Goal: Information Seeking & Learning: Learn about a topic

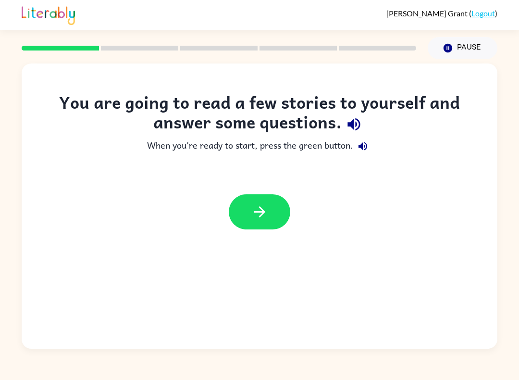
click at [251, 242] on div "You are going to read a few stories to yourself and answer some questions. When…" at bounding box center [260, 205] width 476 height 285
click at [253, 201] on button "button" at bounding box center [260, 211] width 62 height 35
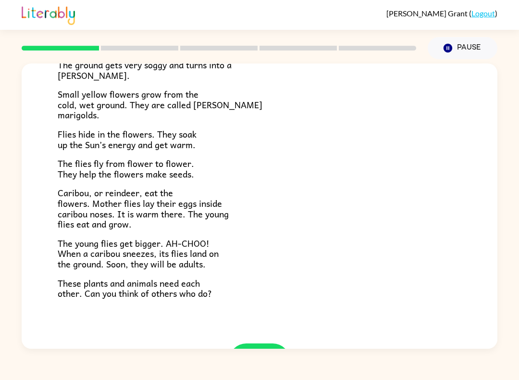
scroll to position [144, 0]
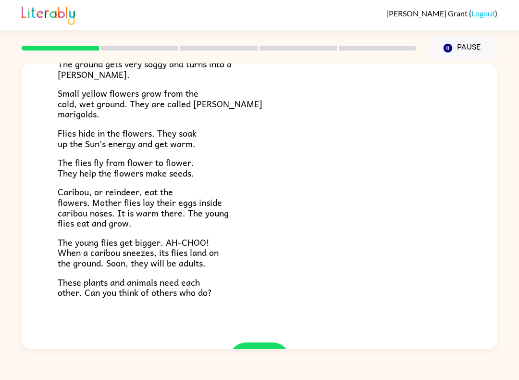
click at [117, 115] on p "Small yellow flowers grow from the cold, wet ground. They are called [PERSON_NA…" at bounding box center [260, 103] width 404 height 31
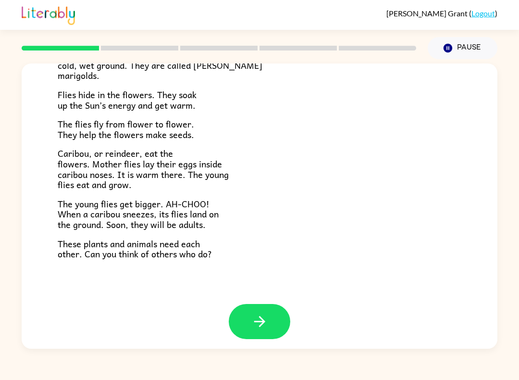
scroll to position [180, 0]
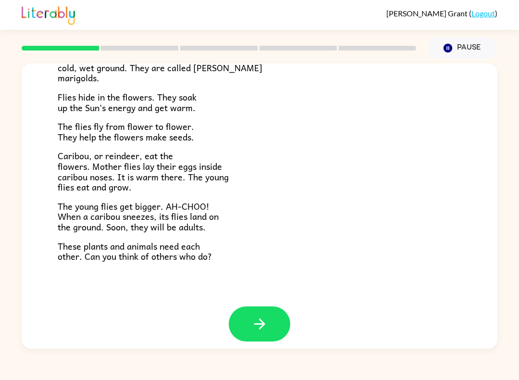
click at [254, 315] on icon "button" at bounding box center [259, 323] width 17 height 17
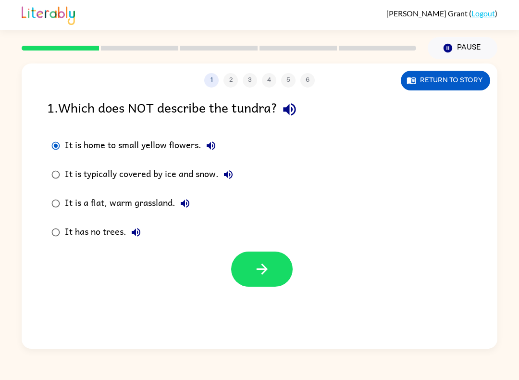
click at [274, 267] on button "button" at bounding box center [262, 268] width 62 height 35
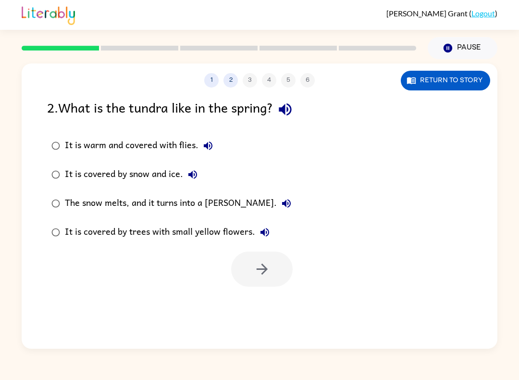
click at [104, 206] on div "The snow melts, and it turns into a [PERSON_NAME]." at bounding box center [180, 203] width 231 height 19
click at [267, 280] on button "button" at bounding box center [262, 268] width 62 height 35
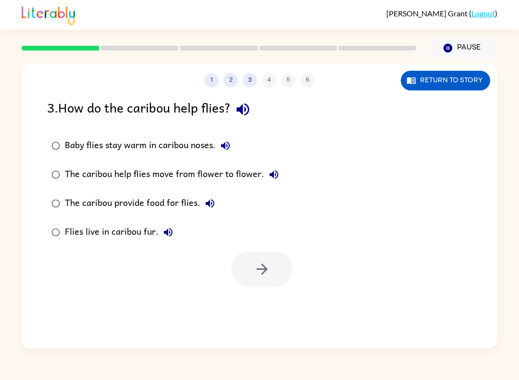
click at [98, 177] on div "The caribou help flies move from flower to flower." at bounding box center [174, 174] width 219 height 19
click at [269, 278] on button "button" at bounding box center [262, 268] width 62 height 35
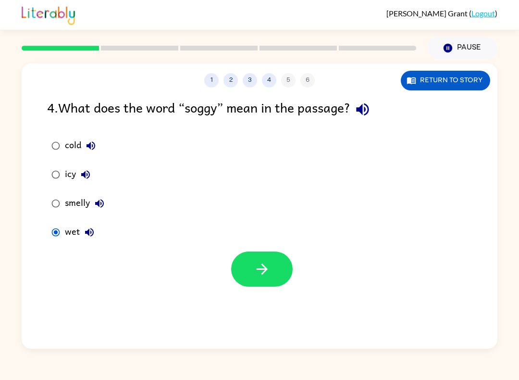
click at [258, 266] on icon "button" at bounding box center [262, 268] width 17 height 17
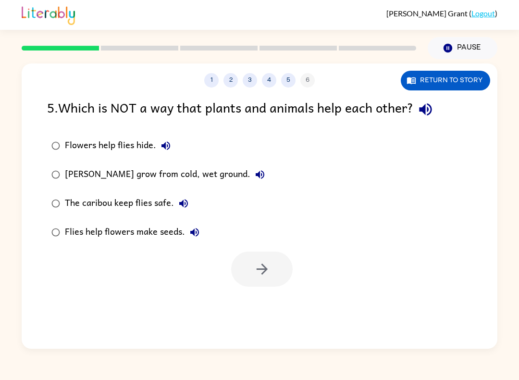
click at [110, 199] on div "The caribou keep flies safe." at bounding box center [129, 203] width 128 height 19
click at [78, 168] on div "[PERSON_NAME] grow from cold, wet ground." at bounding box center [167, 174] width 205 height 19
click at [76, 165] on div "[PERSON_NAME] grow from cold, wet ground." at bounding box center [167, 174] width 205 height 19
click at [251, 274] on button "button" at bounding box center [262, 268] width 62 height 35
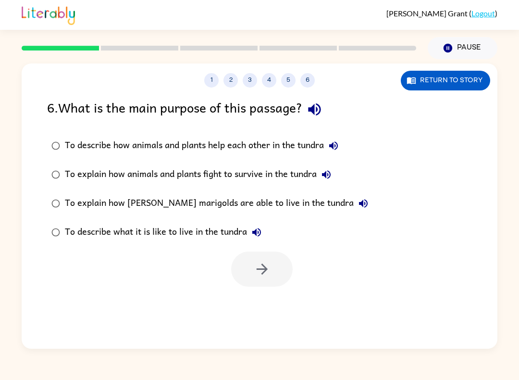
click at [66, 170] on div "To explain how animals and plants fight to survive in the tundra" at bounding box center [200, 174] width 271 height 19
click at [290, 247] on label "To describe what it is like to live in the tundra" at bounding box center [210, 232] width 336 height 29
click at [290, 246] on label "To describe what it is like to live in the tundra" at bounding box center [210, 232] width 336 height 29
click at [246, 263] on button "button" at bounding box center [262, 268] width 62 height 35
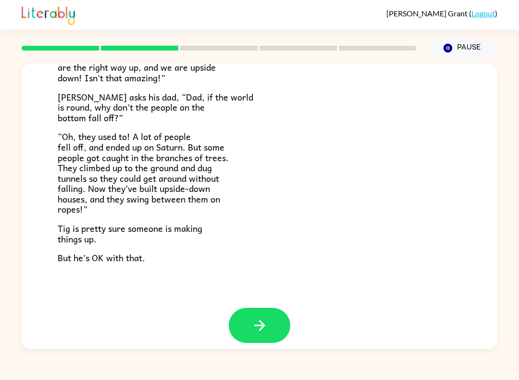
scroll to position [260, 0]
click at [275, 333] on button "button" at bounding box center [260, 325] width 62 height 35
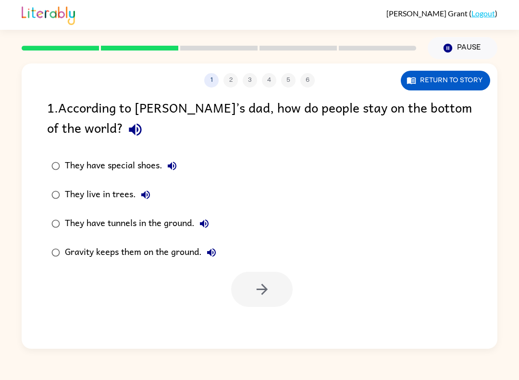
scroll to position [0, 0]
click at [79, 251] on div "Gravity keeps them on the ground." at bounding box center [143, 252] width 156 height 19
click at [251, 289] on button "button" at bounding box center [262, 289] width 62 height 35
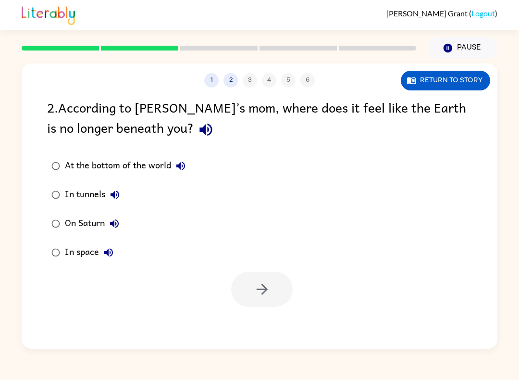
click at [74, 180] on label "At the bottom of the world" at bounding box center [118, 165] width 153 height 29
click at [102, 198] on div "In tunnels" at bounding box center [95, 194] width 60 height 19
click at [111, 226] on icon "button" at bounding box center [115, 224] width 12 height 12
click at [70, 228] on div "On Saturn" at bounding box center [94, 223] width 59 height 19
click at [269, 278] on button "button" at bounding box center [262, 289] width 62 height 35
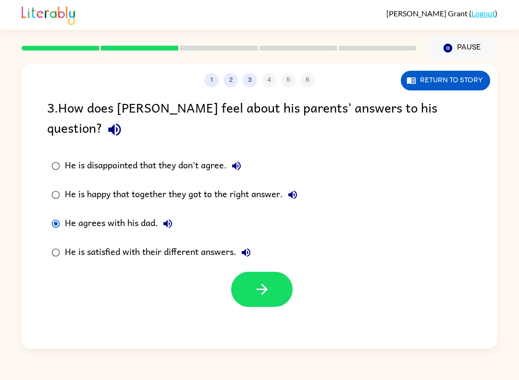
click at [276, 282] on button "button" at bounding box center [262, 289] width 62 height 35
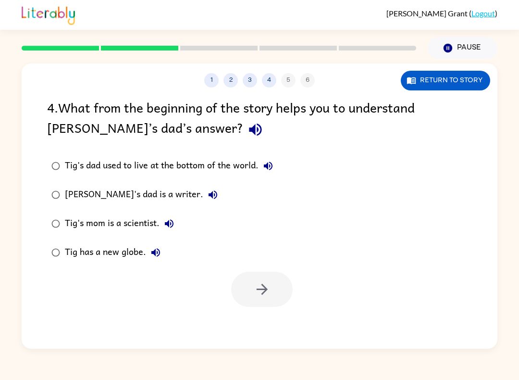
click at [76, 171] on div "Tig's dad used to live at the bottom of the world." at bounding box center [171, 165] width 213 height 19
click at [77, 197] on div "[PERSON_NAME]'s dad is a writer." at bounding box center [144, 194] width 158 height 19
click at [282, 285] on button "button" at bounding box center [262, 289] width 62 height 35
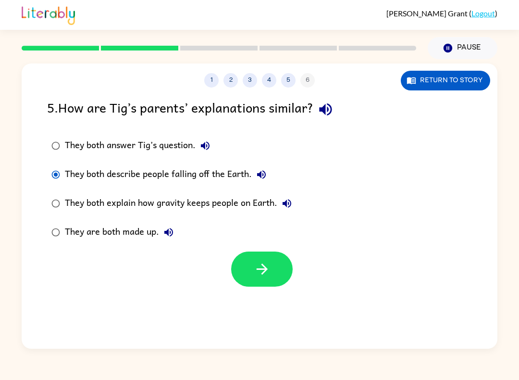
click at [265, 260] on button "button" at bounding box center [262, 268] width 62 height 35
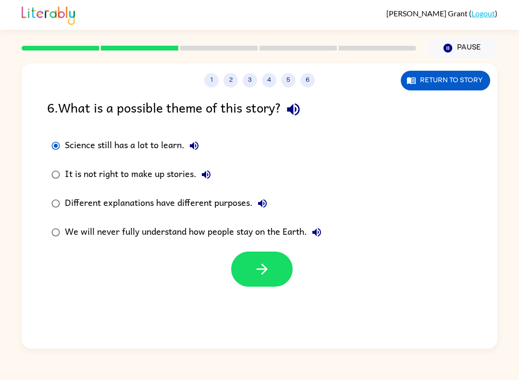
click at [271, 273] on button "button" at bounding box center [262, 268] width 62 height 35
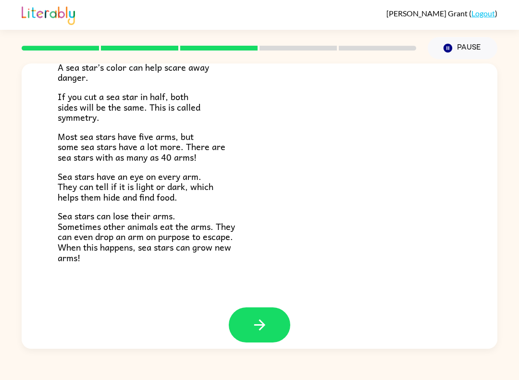
scroll to position [258, 0]
click at [289, 296] on div "Sea Stars! There are many kinds of sea stars. Sea stars live in the sea, but no…" at bounding box center [260, 56] width 476 height 502
click at [265, 308] on button "button" at bounding box center [260, 325] width 62 height 35
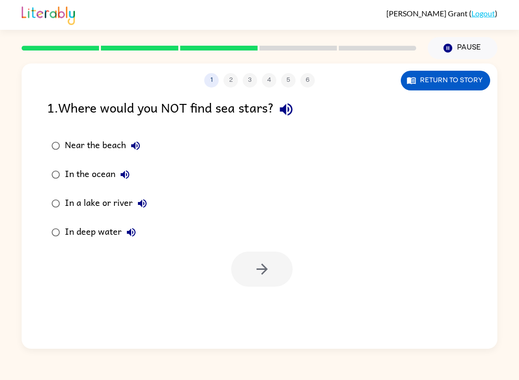
click at [86, 177] on div "In the ocean" at bounding box center [100, 174] width 70 height 19
click at [82, 147] on div "Near the beach" at bounding box center [105, 145] width 80 height 19
click at [254, 286] on button "button" at bounding box center [262, 268] width 62 height 35
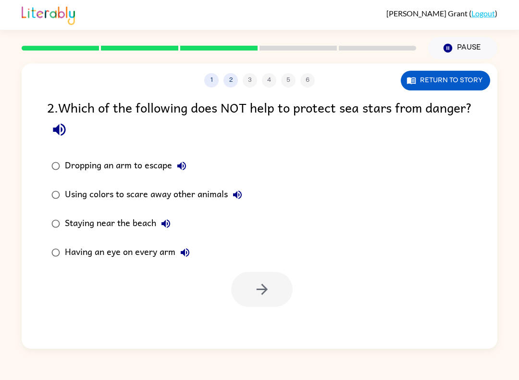
click at [99, 225] on div "Staying near the beach" at bounding box center [120, 223] width 111 height 19
click at [280, 304] on button "button" at bounding box center [262, 289] width 62 height 35
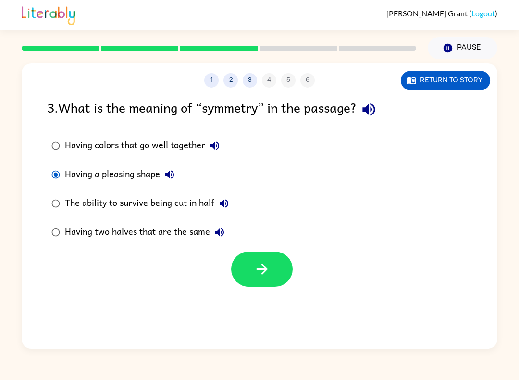
click at [278, 261] on button "button" at bounding box center [262, 268] width 62 height 35
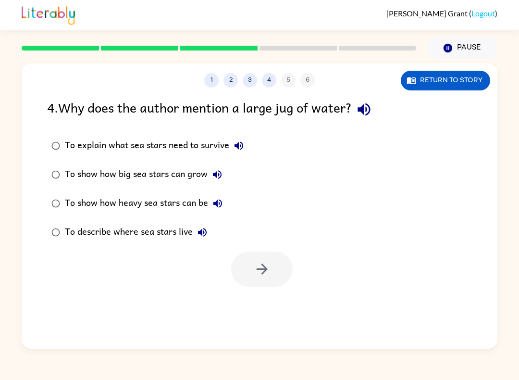
click at [79, 136] on label "To explain what sea stars need to survive" at bounding box center [147, 145] width 211 height 29
click at [271, 272] on button "button" at bounding box center [262, 268] width 62 height 35
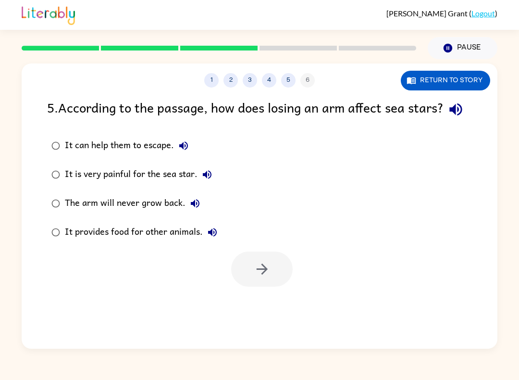
click at [290, 272] on div at bounding box center [262, 268] width 62 height 35
click at [264, 286] on div at bounding box center [262, 268] width 62 height 35
click at [276, 286] on button "button" at bounding box center [262, 268] width 62 height 35
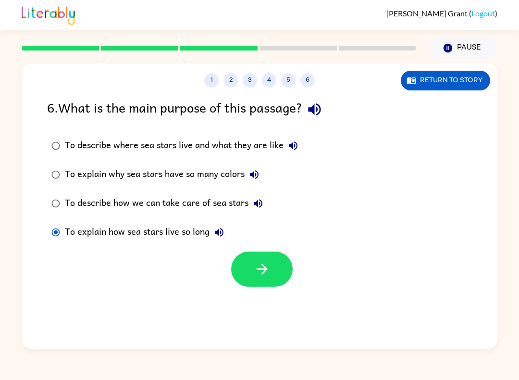
click at [260, 280] on button "button" at bounding box center [262, 268] width 62 height 35
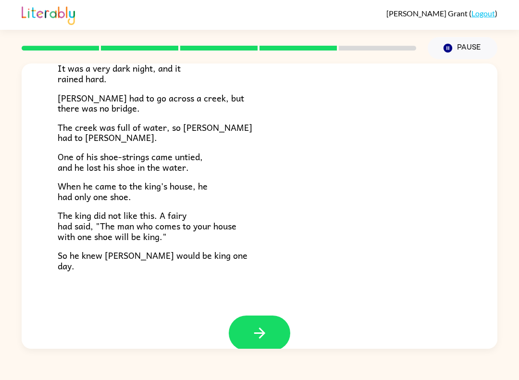
scroll to position [141, 0]
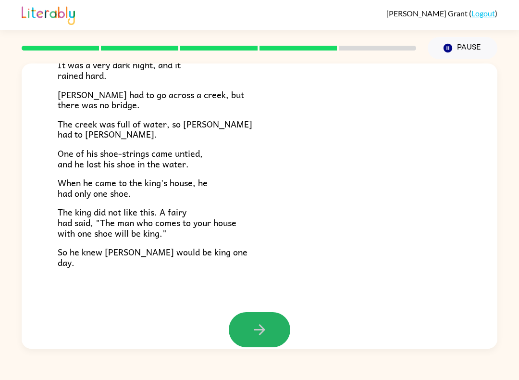
click at [261, 325] on icon "button" at bounding box center [259, 329] width 17 height 17
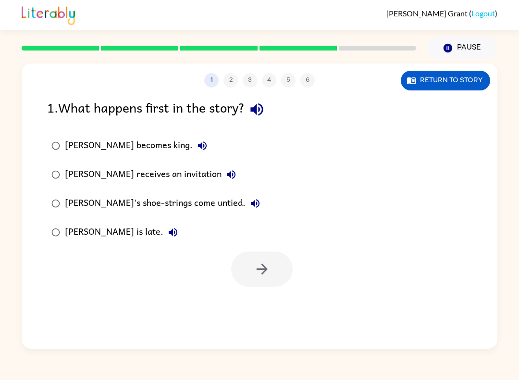
click at [110, 142] on div "[PERSON_NAME] becomes king." at bounding box center [138, 145] width 147 height 19
click at [286, 292] on div "1 2 3 4 5 6 Return to story 1 . What happens first in the story? [PERSON_NAME] …" at bounding box center [260, 205] width 476 height 285
click at [286, 281] on button "button" at bounding box center [262, 268] width 62 height 35
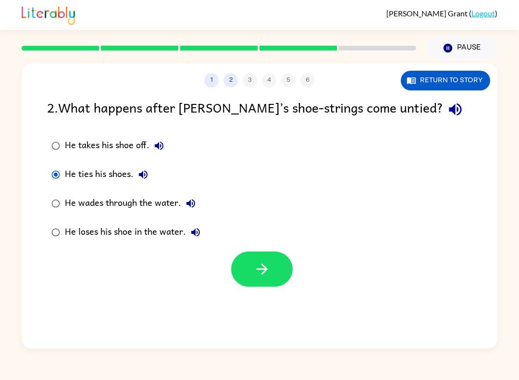
click at [264, 269] on icon "button" at bounding box center [261, 268] width 11 height 11
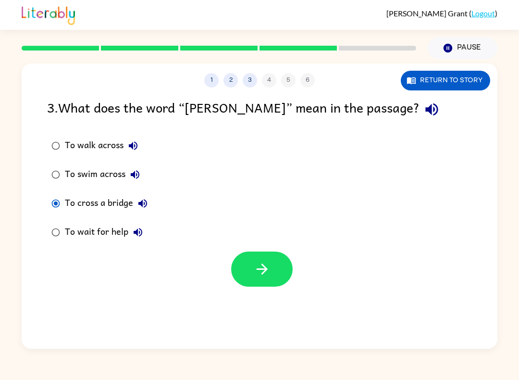
click at [264, 281] on button "button" at bounding box center [262, 268] width 62 height 35
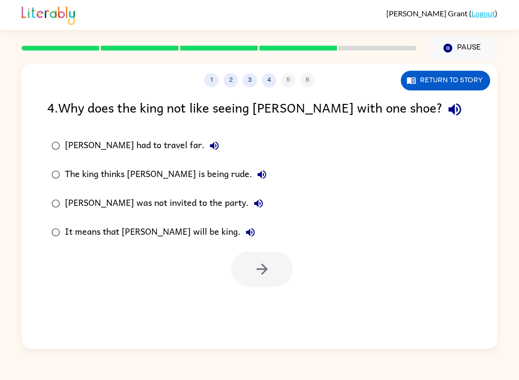
click at [110, 176] on div "The king thinks [PERSON_NAME] is being rude." at bounding box center [168, 174] width 207 height 19
click at [257, 241] on div "[PERSON_NAME] had to travel far. The king thinks [PERSON_NAME] is being rude. […" at bounding box center [272, 188] width 450 height 115
click at [271, 266] on button "button" at bounding box center [262, 268] width 62 height 35
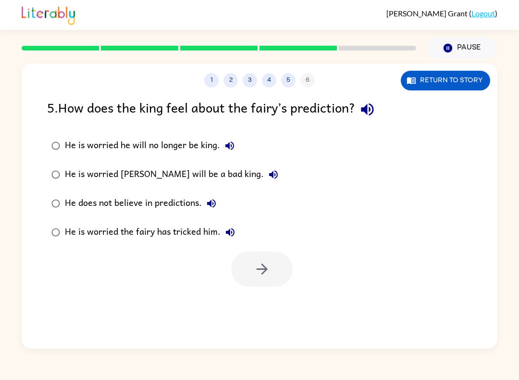
click at [82, 205] on div "He does not believe in predictions." at bounding box center [143, 203] width 156 height 19
click at [137, 247] on label "He is worried the fairy has tricked him." at bounding box center [165, 232] width 246 height 29
click at [270, 266] on icon "button" at bounding box center [262, 268] width 17 height 17
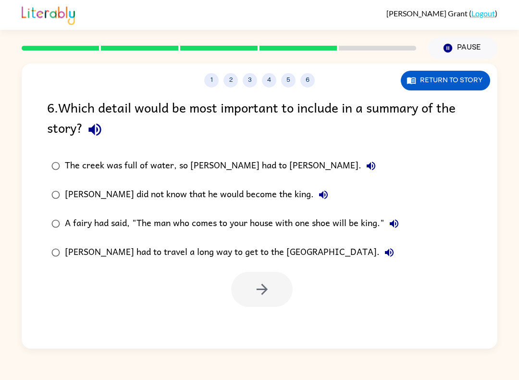
click at [95, 242] on label "[PERSON_NAME] had to travel a long way to get to the [GEOGRAPHIC_DATA]." at bounding box center [225, 252] width 367 height 29
click at [267, 293] on icon "button" at bounding box center [262, 289] width 17 height 17
